Goal: Transaction & Acquisition: Subscribe to service/newsletter

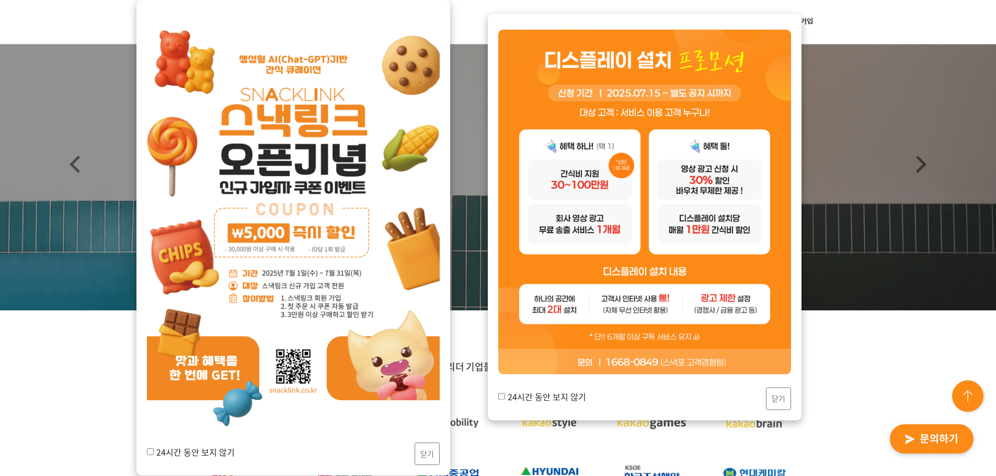
scroll to position [52, 0]
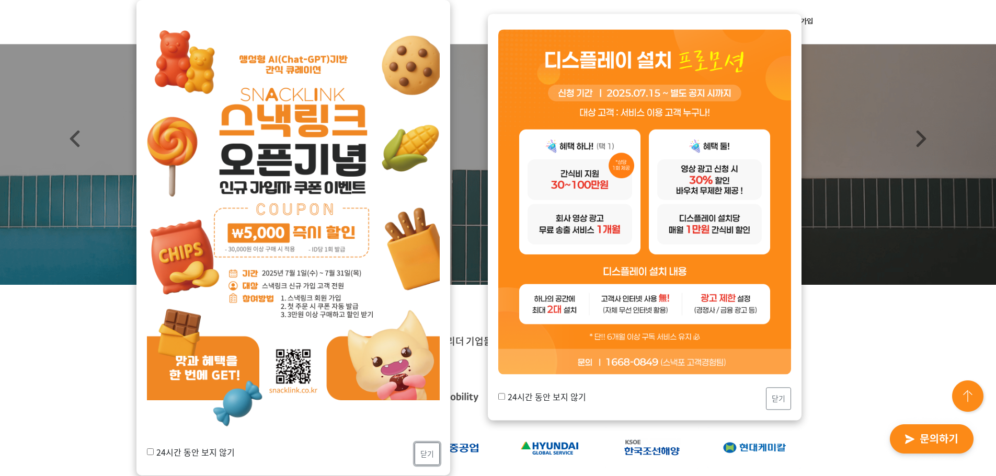
click at [430, 454] on button "닫기" at bounding box center [427, 454] width 25 height 22
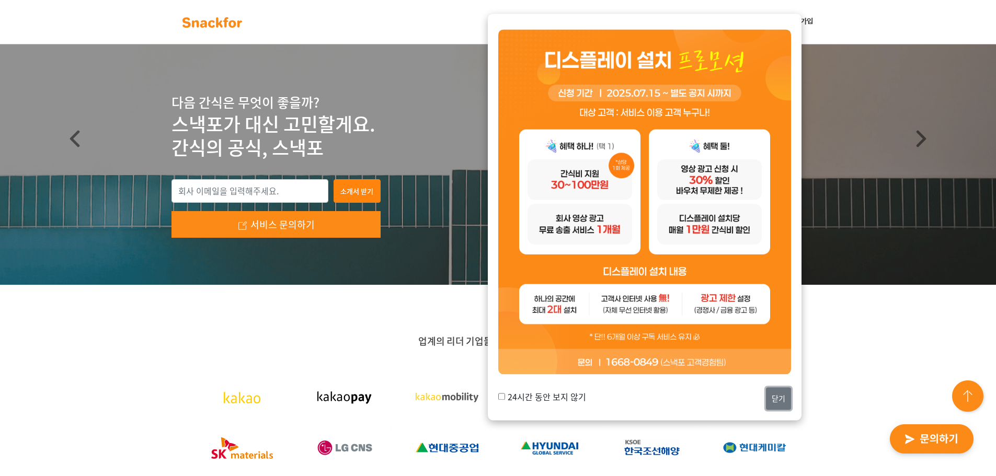
click at [773, 399] on button "닫기" at bounding box center [778, 399] width 25 height 22
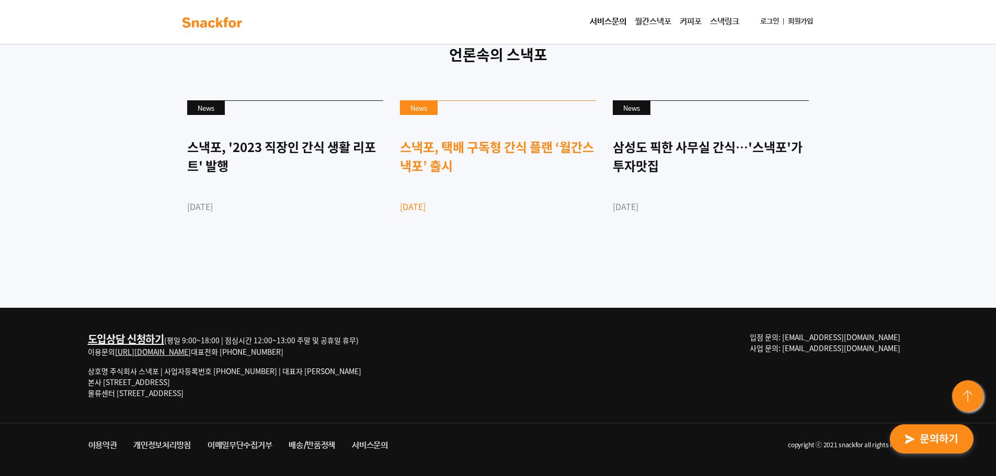
scroll to position [2856, 0]
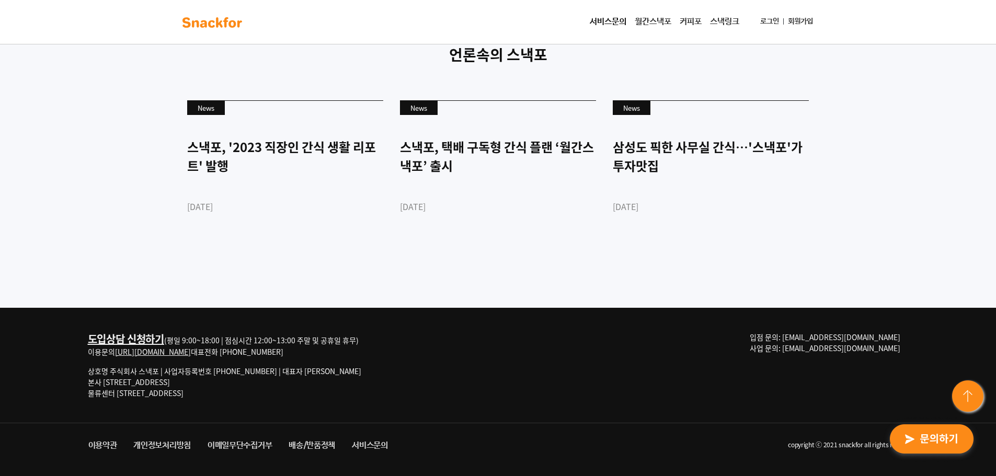
click at [653, 15] on link "월간스낵포" at bounding box center [653, 22] width 45 height 21
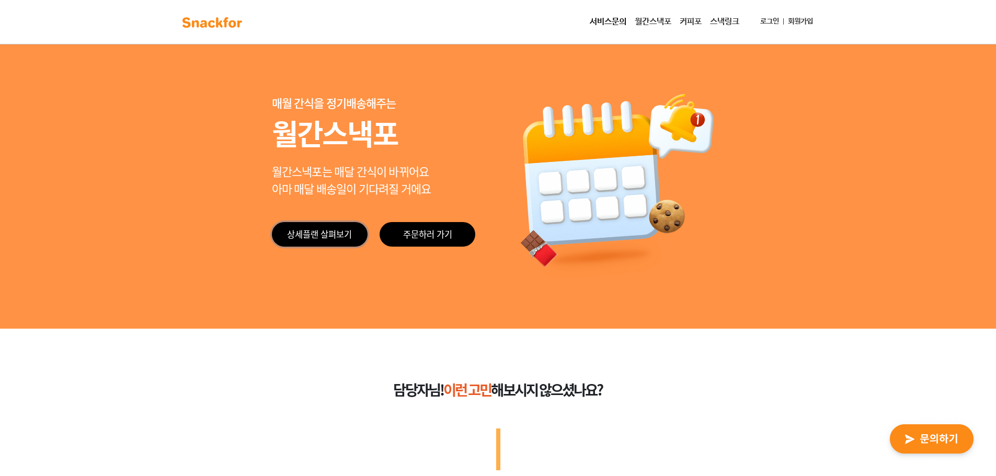
click at [332, 238] on link "상세플랜 살펴보기" at bounding box center [320, 234] width 96 height 25
